Goal: Task Accomplishment & Management: Use online tool/utility

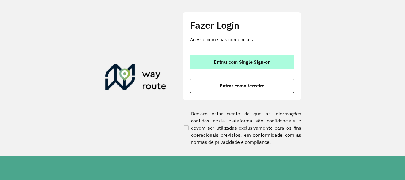
click at [227, 61] on span "Entrar com Single Sign-on" at bounding box center [242, 62] width 57 height 5
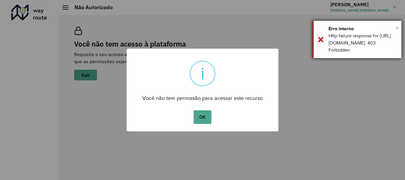
click at [397, 28] on span "×" at bounding box center [397, 27] width 3 height 9
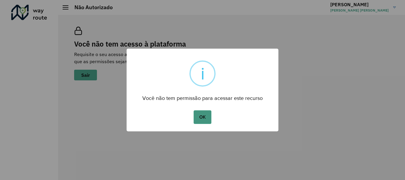
click at [206, 114] on button "OK" at bounding box center [201, 117] width 17 height 14
